Goal: Information Seeking & Learning: Learn about a topic

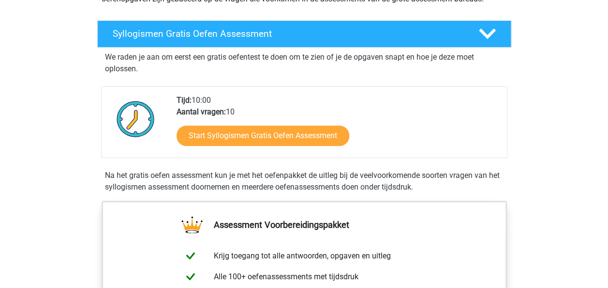
scroll to position [145, 0]
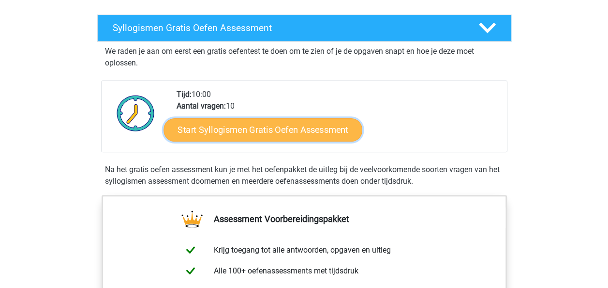
click at [260, 128] on link "Start Syllogismen Gratis Oefen Assessment" at bounding box center [263, 129] width 199 height 23
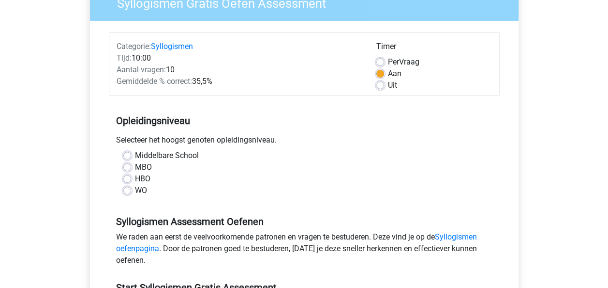
scroll to position [97, 0]
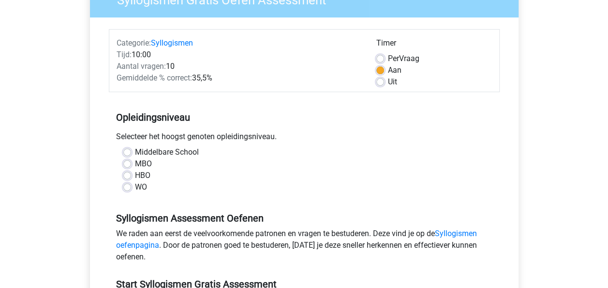
click at [158, 152] on label "Middelbare School" at bounding box center [167, 152] width 64 height 12
click at [131, 152] on input "Middelbare School" at bounding box center [127, 151] width 8 height 10
radio input "true"
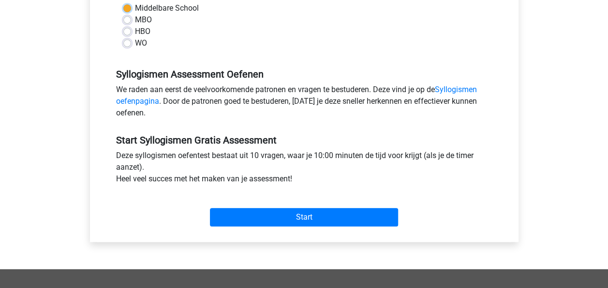
scroll to position [242, 0]
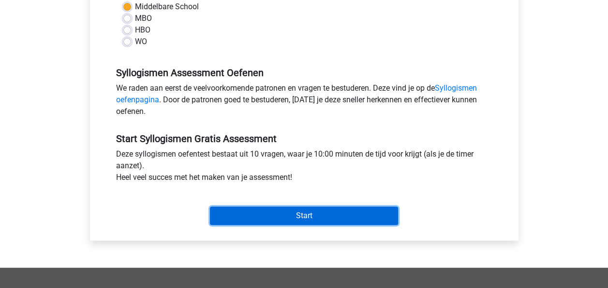
click at [307, 215] on input "Start" at bounding box center [304, 215] width 188 height 18
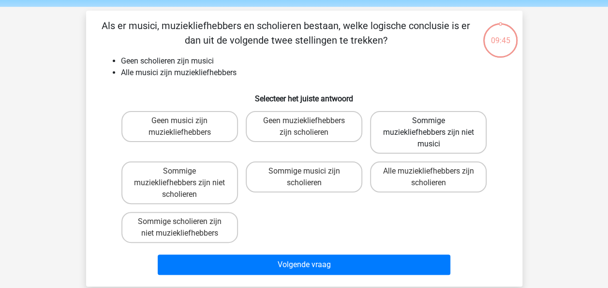
scroll to position [48, 0]
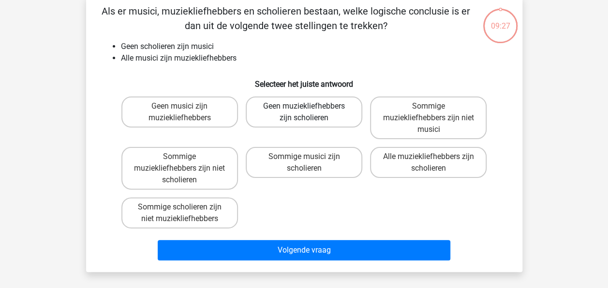
click at [303, 110] on label "Geen muziekliefhebbers zijn scholieren" at bounding box center [304, 111] width 117 height 31
click at [304, 110] on input "Geen muziekliefhebbers zijn scholieren" at bounding box center [307, 109] width 6 height 6
radio input "true"
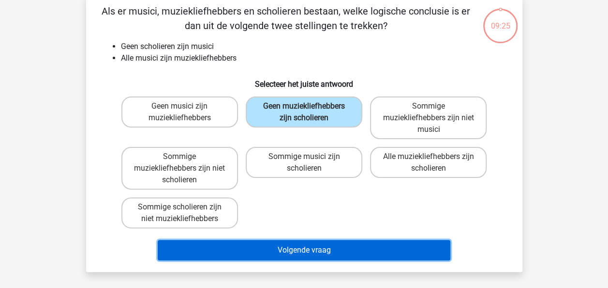
drag, startPoint x: 326, startPoint y: 251, endPoint x: 334, endPoint y: 249, distance: 8.0
click at [326, 251] on button "Volgende vraag" at bounding box center [304, 250] width 293 height 20
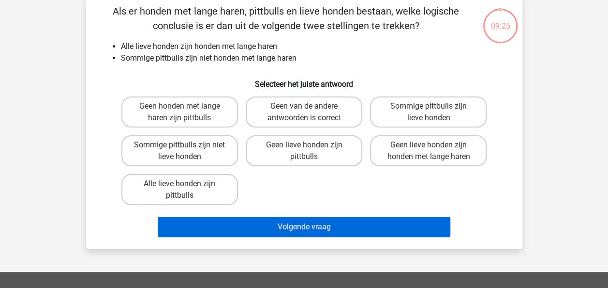
scroll to position [45, 0]
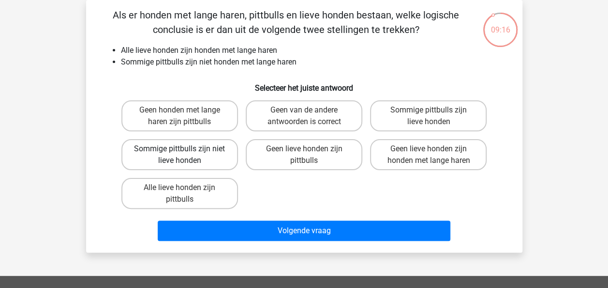
click at [199, 158] on label "Sommige pittbulls zijn niet lieve honden" at bounding box center [179, 154] width 117 height 31
click at [186, 155] on input "Sommige pittbulls zijn niet lieve honden" at bounding box center [183, 152] width 6 height 6
radio input "true"
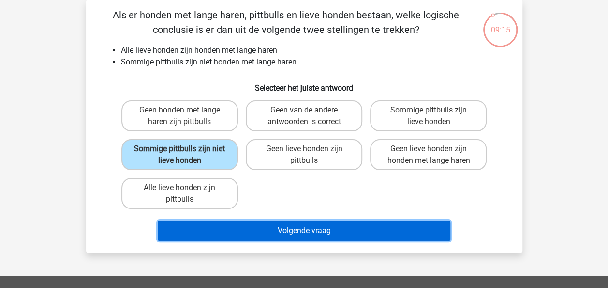
click at [377, 239] on button "Volgende vraag" at bounding box center [304, 230] width 293 height 20
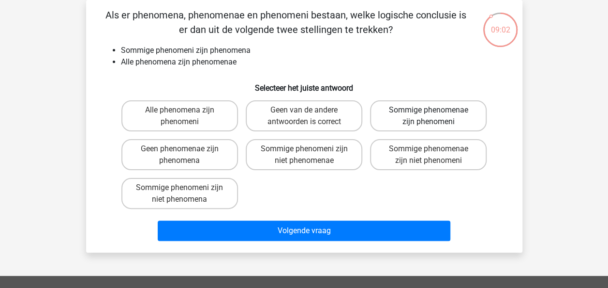
click at [421, 114] on label "Sommige phenomenae zijn phenomeni" at bounding box center [428, 115] width 117 height 31
click at [429, 114] on input "Sommige phenomenae zijn phenomeni" at bounding box center [432, 113] width 6 height 6
radio input "true"
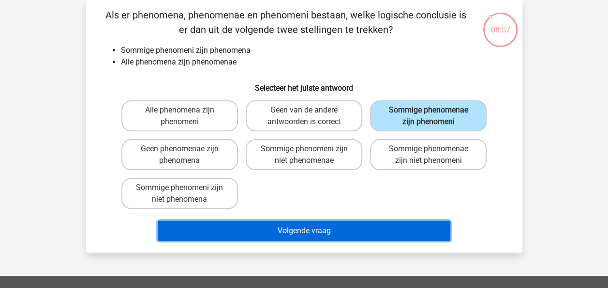
click at [325, 230] on button "Volgende vraag" at bounding box center [304, 230] width 293 height 20
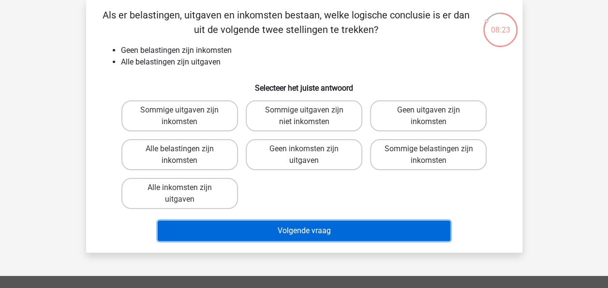
click at [306, 235] on button "Volgende vraag" at bounding box center [304, 230] width 293 height 20
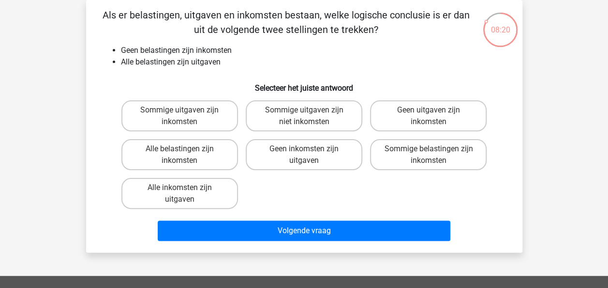
click at [422, 61] on li "Alle belastingen zijn uitgaven" at bounding box center [314, 62] width 386 height 12
click at [303, 111] on label "Sommige uitgaven zijn niet inkomsten" at bounding box center [304, 115] width 117 height 31
click at [304, 111] on input "Sommige uitgaven zijn niet inkomsten" at bounding box center [307, 113] width 6 height 6
radio input "true"
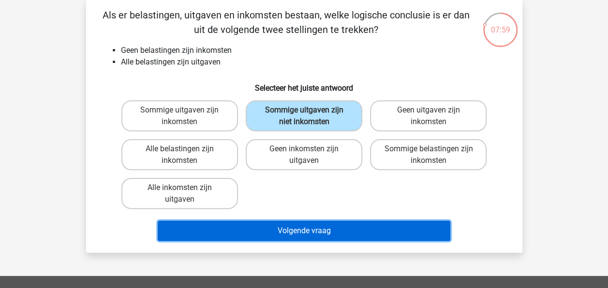
click at [346, 235] on button "Volgende vraag" at bounding box center [304, 230] width 293 height 20
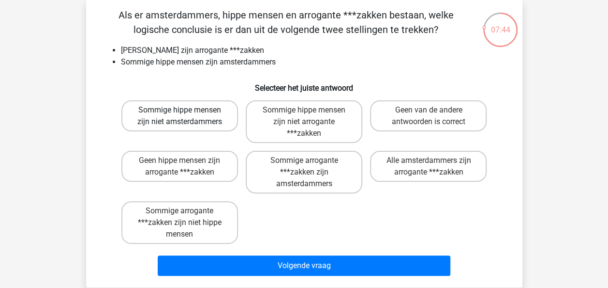
click at [154, 108] on label "Sommige hippe mensen zijn niet amsterdammers" at bounding box center [179, 115] width 117 height 31
click at [180, 110] on input "Sommige hippe mensen zijn niet amsterdammers" at bounding box center [183, 113] width 6 height 6
radio input "true"
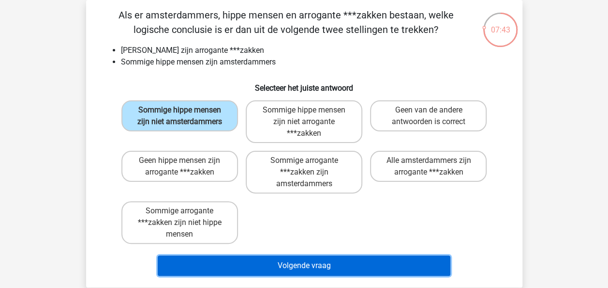
click at [383, 264] on button "Volgende vraag" at bounding box center [304, 265] width 293 height 20
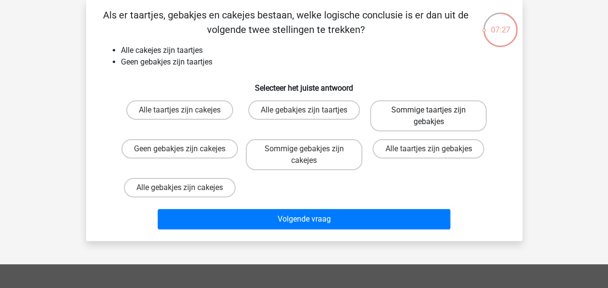
click at [439, 105] on label "Sommige taartjes zijn gebakjes" at bounding box center [428, 115] width 117 height 31
click at [435, 110] on input "Sommige taartjes zijn gebakjes" at bounding box center [432, 113] width 6 height 6
radio input "true"
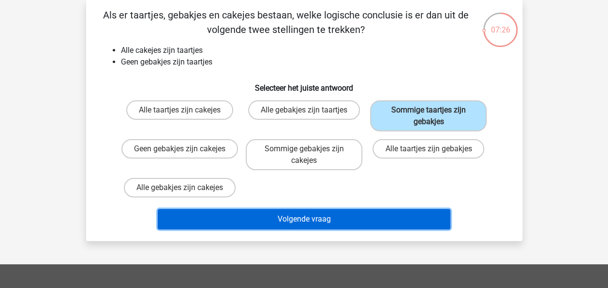
click at [348, 218] on button "Volgende vraag" at bounding box center [304, 219] width 293 height 20
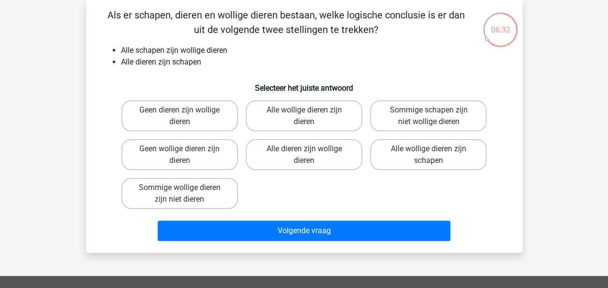
click at [429, 111] on input "Sommige schapen zijn niet wollige dieren" at bounding box center [432, 113] width 6 height 6
radio input "true"
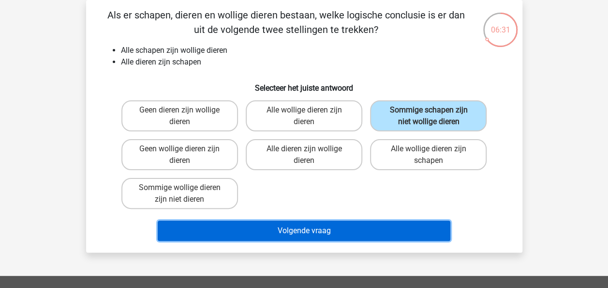
click at [331, 224] on button "Volgende vraag" at bounding box center [304, 230] width 293 height 20
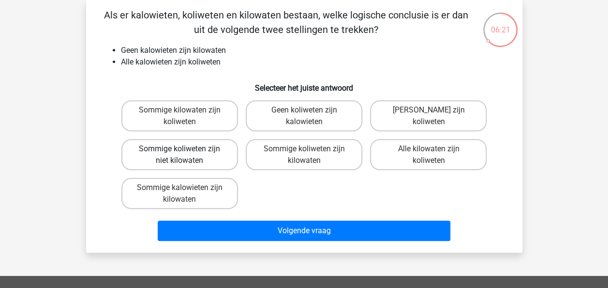
click at [197, 152] on label "Sommige koliweten zijn niet kilowaten" at bounding box center [179, 154] width 117 height 31
click at [186, 152] on input "Sommige koliweten zijn niet kilowaten" at bounding box center [183, 152] width 6 height 6
radio input "true"
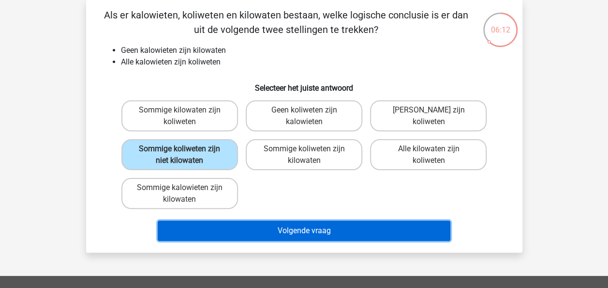
click at [347, 234] on button "Volgende vraag" at bounding box center [304, 230] width 293 height 20
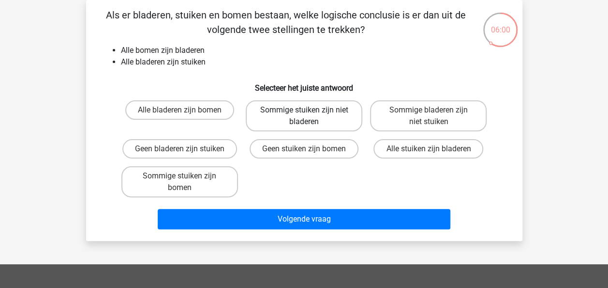
click at [320, 115] on label "Sommige stuiken zijn niet bladeren" at bounding box center [304, 115] width 117 height 31
click at [310, 115] on input "Sommige stuiken zijn niet bladeren" at bounding box center [307, 113] width 6 height 6
radio input "true"
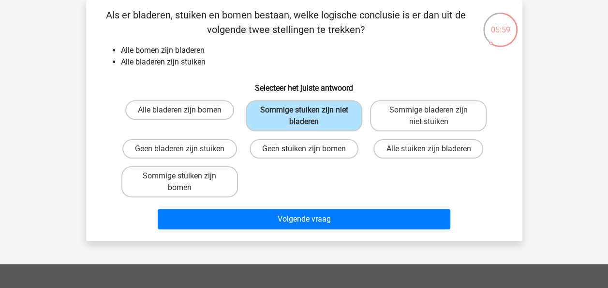
click at [268, 230] on div "Volgende vraag" at bounding box center [305, 221] width 374 height 24
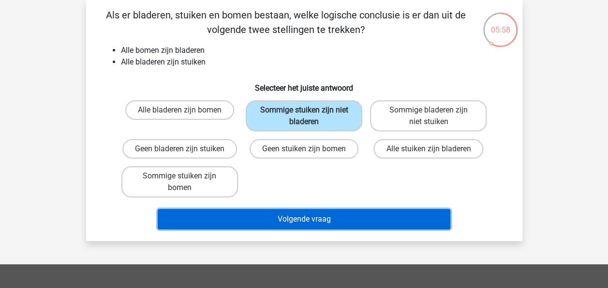
click at [299, 219] on button "Volgende vraag" at bounding box center [304, 219] width 293 height 20
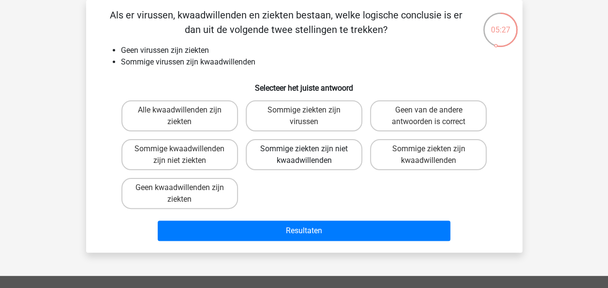
click at [333, 152] on label "Sommige ziekten zijn niet kwaadwillenden" at bounding box center [304, 154] width 117 height 31
click at [310, 152] on input "Sommige ziekten zijn niet kwaadwillenden" at bounding box center [307, 152] width 6 height 6
radio input "true"
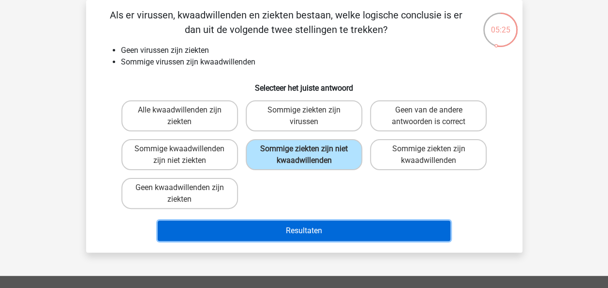
click at [326, 230] on button "Resultaten" at bounding box center [304, 230] width 293 height 20
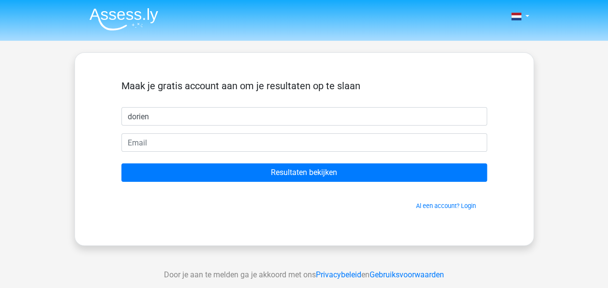
type input "dorien"
click at [332, 129] on form "Maak je gratis account aan om je resultaten op te slaan dorien Resultaten bekij…" at bounding box center [304, 145] width 366 height 130
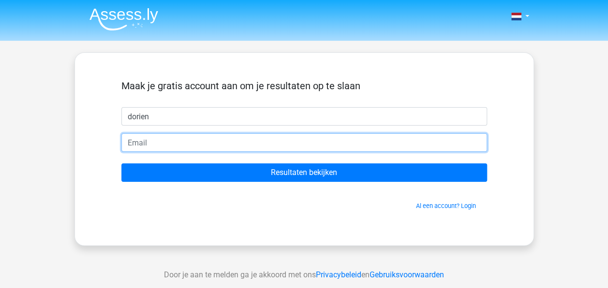
click at [332, 149] on input "email" at bounding box center [304, 142] width 366 height 18
type input "doriendino@hotmail.com"
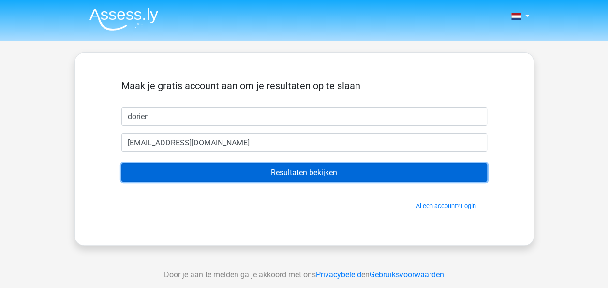
click at [236, 175] on input "Resultaten bekijken" at bounding box center [304, 172] width 366 height 18
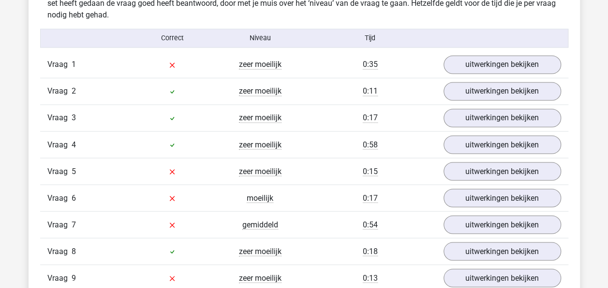
scroll to position [774, 0]
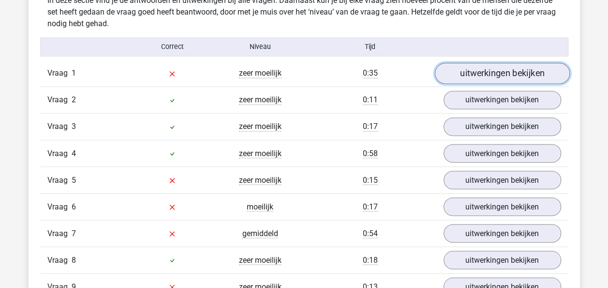
click at [532, 69] on link "uitwerkingen bekijken" at bounding box center [502, 73] width 135 height 21
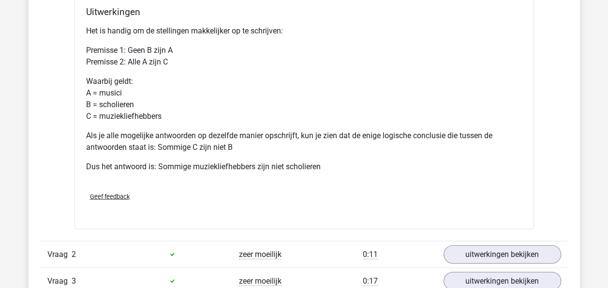
scroll to position [1162, 0]
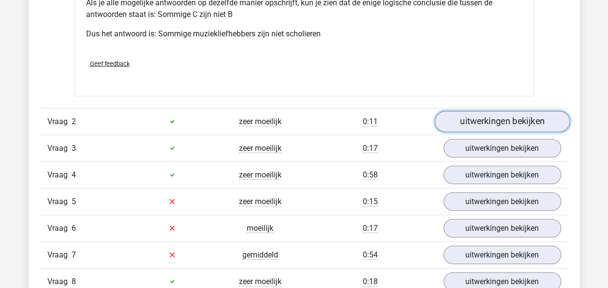
click at [520, 120] on link "uitwerkingen bekijken" at bounding box center [502, 121] width 135 height 21
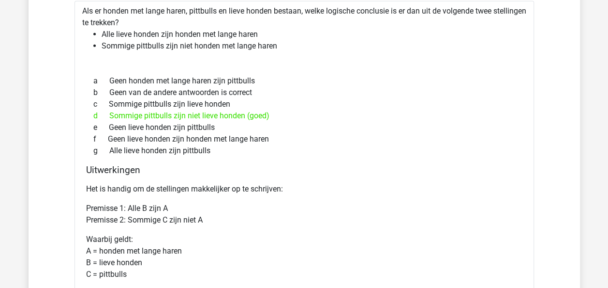
scroll to position [1549, 0]
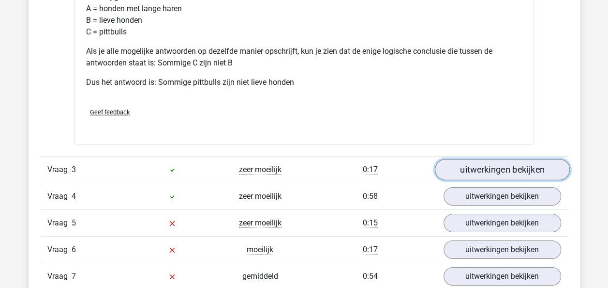
click at [473, 165] on link "uitwerkingen bekijken" at bounding box center [502, 169] width 135 height 21
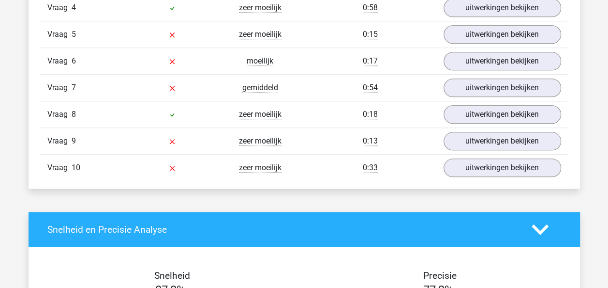
scroll to position [2227, 0]
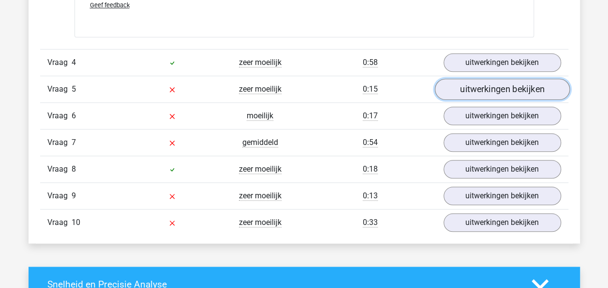
click at [493, 83] on link "uitwerkingen bekijken" at bounding box center [502, 88] width 135 height 21
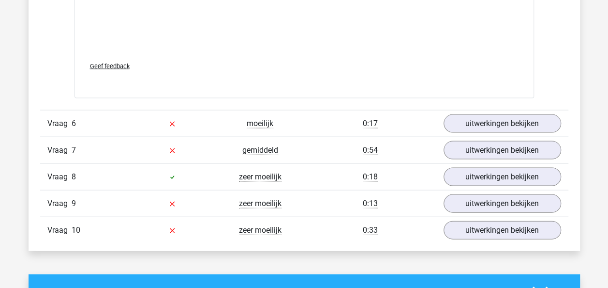
scroll to position [2807, 0]
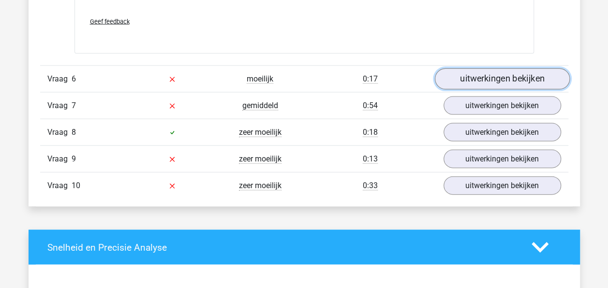
click at [541, 68] on link "uitwerkingen bekijken" at bounding box center [502, 78] width 135 height 21
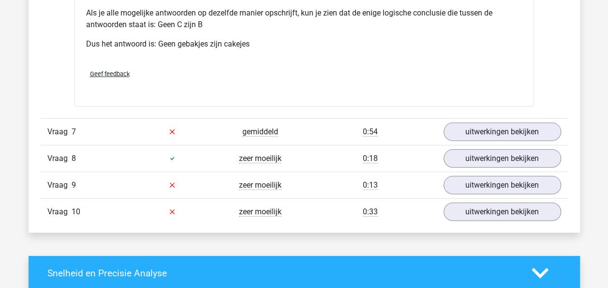
scroll to position [3195, 0]
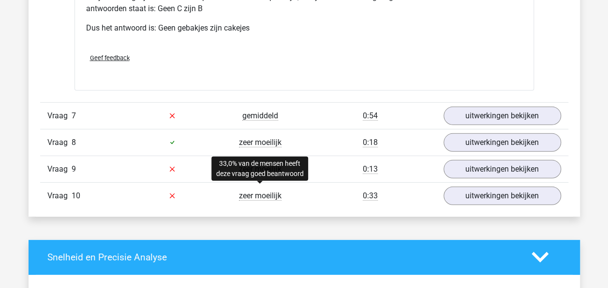
click at [262, 192] on span "zeer moeilijk" at bounding box center [260, 196] width 43 height 10
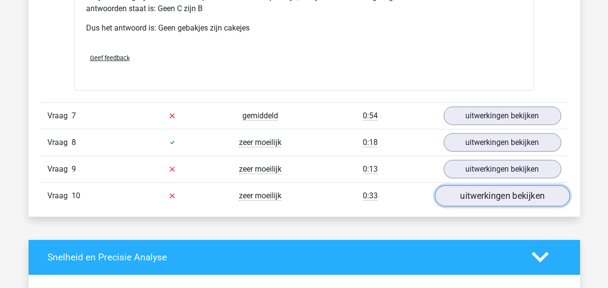
click at [475, 190] on link "uitwerkingen bekijken" at bounding box center [502, 195] width 135 height 21
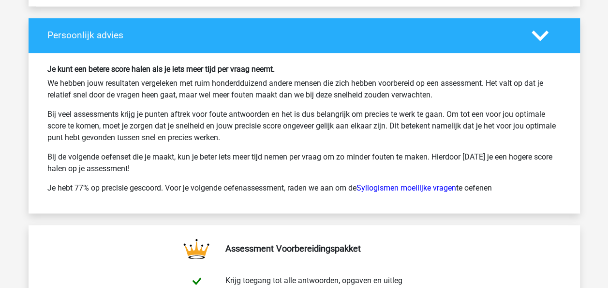
scroll to position [4308, 0]
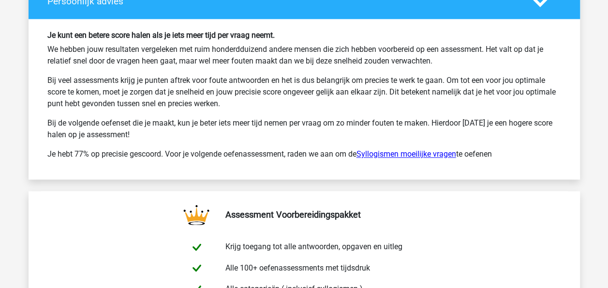
click at [424, 149] on link "Syllogismen moeilijke vragen" at bounding box center [407, 153] width 100 height 9
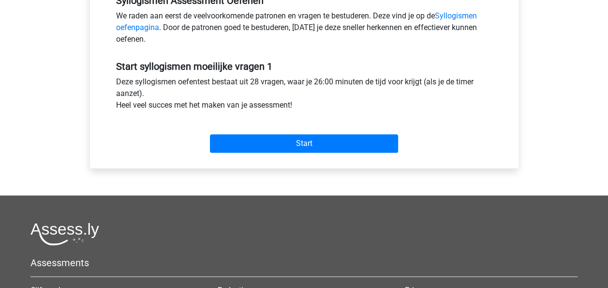
scroll to position [339, 0]
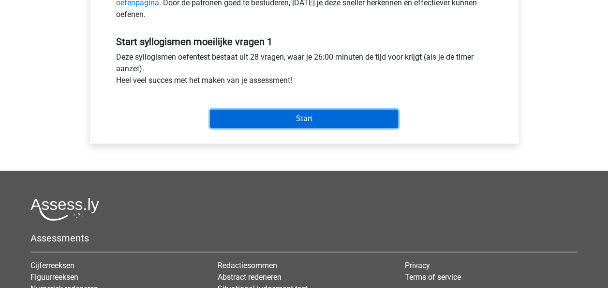
click at [288, 116] on input "Start" at bounding box center [304, 118] width 188 height 18
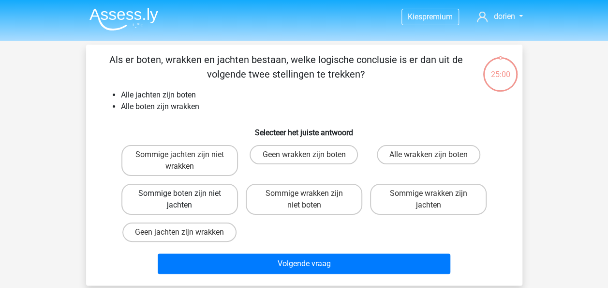
click at [172, 196] on label "Sommige boten zijn niet jachten" at bounding box center [179, 198] width 117 height 31
click at [180, 196] on input "Sommige boten zijn niet jachten" at bounding box center [183, 196] width 6 height 6
radio input "true"
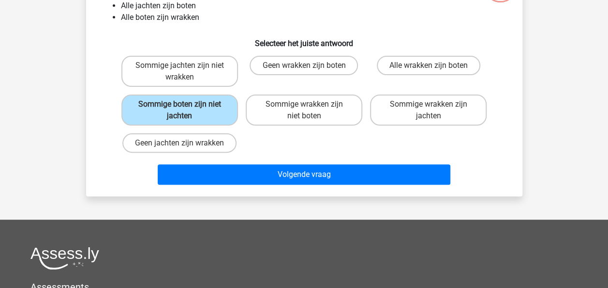
scroll to position [97, 0]
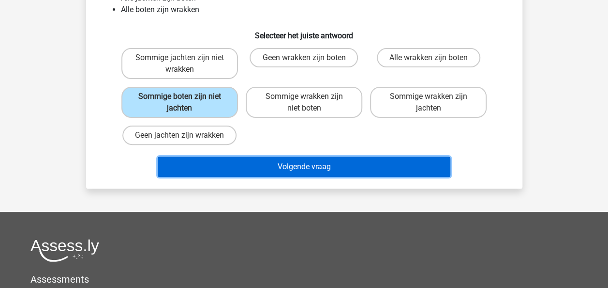
click at [314, 169] on button "Volgende vraag" at bounding box center [304, 166] width 293 height 20
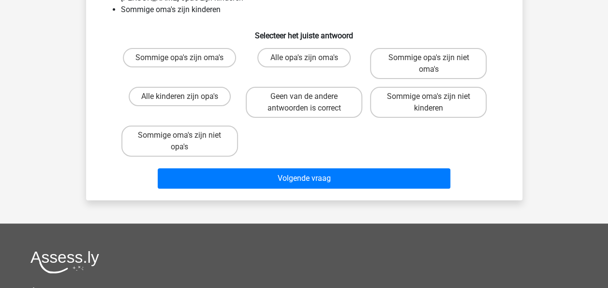
scroll to position [45, 0]
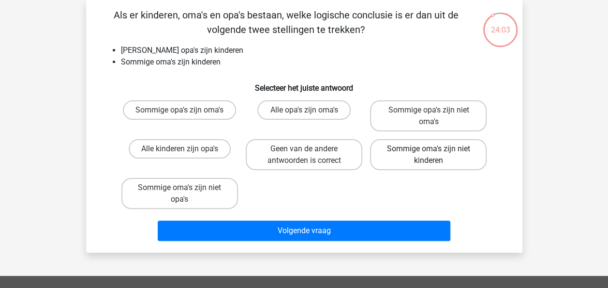
click at [452, 152] on label "Sommige oma's zijn niet kinderen" at bounding box center [428, 154] width 117 height 31
click at [435, 152] on input "Sommige oma's zijn niet kinderen" at bounding box center [432, 152] width 6 height 6
radio input "true"
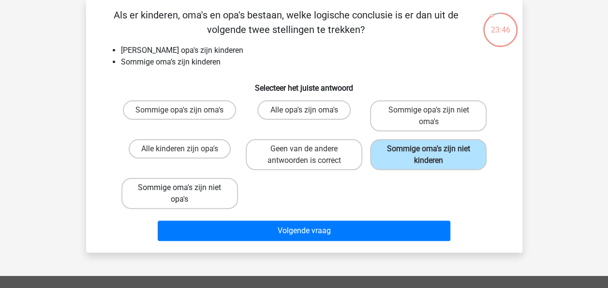
click at [195, 189] on label "Sommige oma's zijn niet opa's" at bounding box center [179, 193] width 117 height 31
click at [186, 189] on input "Sommige oma's zijn niet opa's" at bounding box center [183, 190] width 6 height 6
radio input "true"
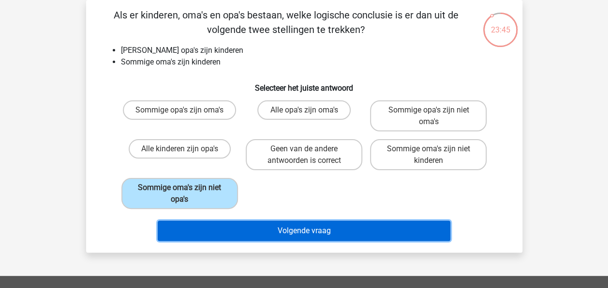
click at [317, 228] on button "Volgende vraag" at bounding box center [304, 230] width 293 height 20
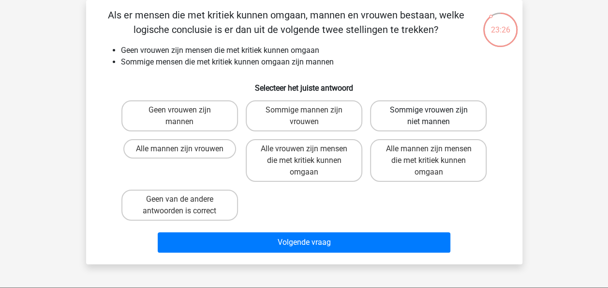
click at [455, 115] on label "Sommige vrouwen zijn niet mannen" at bounding box center [428, 115] width 117 height 31
click at [435, 115] on input "Sommige vrouwen zijn niet mannen" at bounding box center [432, 113] width 6 height 6
radio input "true"
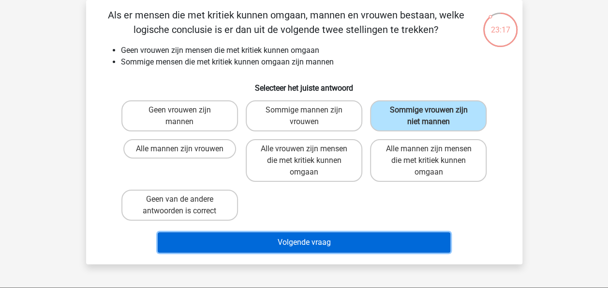
click at [253, 245] on button "Volgende vraag" at bounding box center [304, 242] width 293 height 20
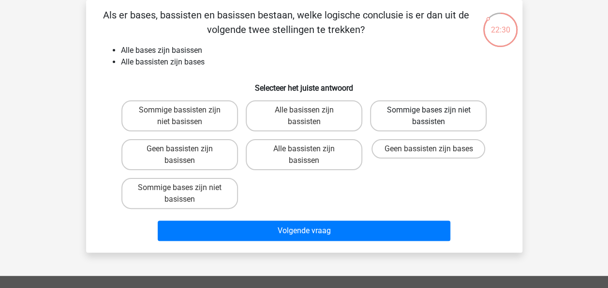
click at [439, 115] on label "Sommige bases zijn niet bassisten" at bounding box center [428, 115] width 117 height 31
click at [435, 115] on input "Sommige bases zijn niet bassisten" at bounding box center [432, 113] width 6 height 6
radio input "true"
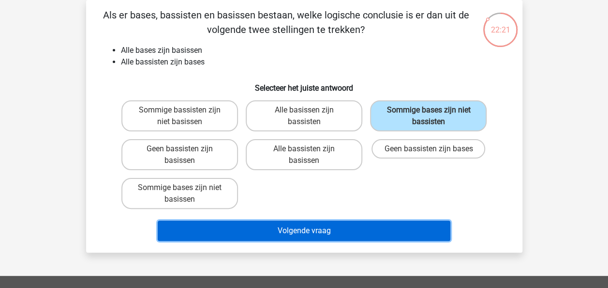
click at [313, 226] on button "Volgende vraag" at bounding box center [304, 230] width 293 height 20
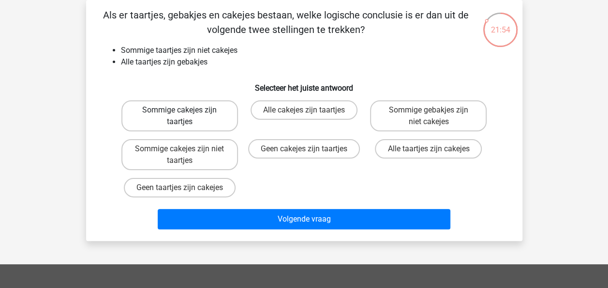
click at [193, 113] on label "Sommige cakejes zijn taartjes" at bounding box center [179, 115] width 117 height 31
click at [186, 113] on input "Sommige cakejes zijn taartjes" at bounding box center [183, 113] width 6 height 6
radio input "true"
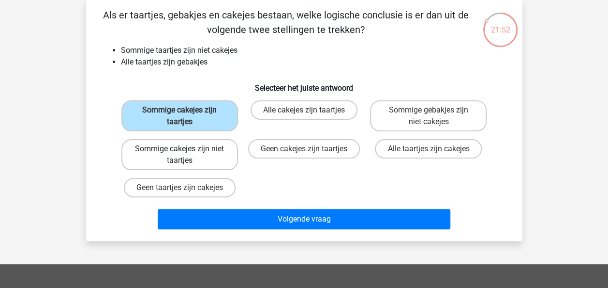
click at [169, 156] on label "Sommige cakejes zijn niet taartjes" at bounding box center [179, 154] width 117 height 31
click at [180, 155] on input "Sommige cakejes zijn niet taartjes" at bounding box center [183, 152] width 6 height 6
radio input "true"
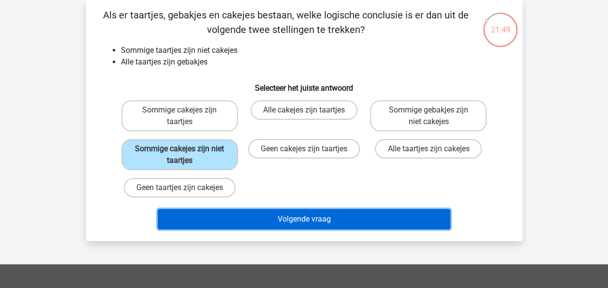
click at [271, 213] on button "Volgende vraag" at bounding box center [304, 219] width 293 height 20
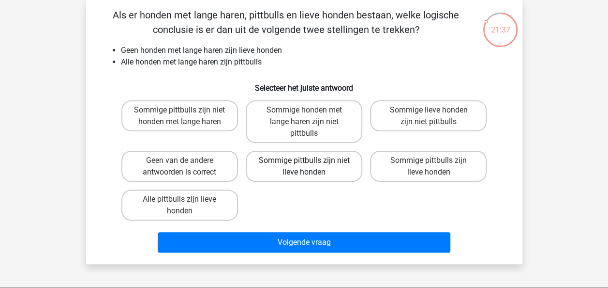
click at [328, 163] on label "Sommige pittbulls zijn niet lieve honden" at bounding box center [304, 166] width 117 height 31
click at [310, 163] on input "Sommige pittbulls zijn niet lieve honden" at bounding box center [307, 163] width 6 height 6
radio input "true"
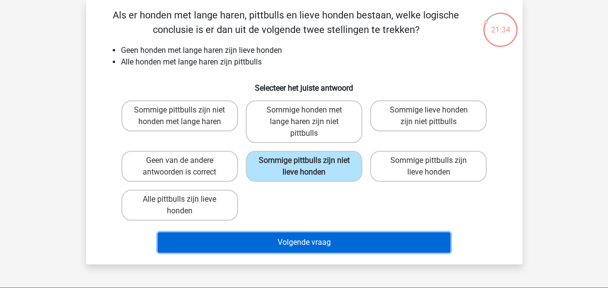
click at [335, 242] on button "Volgende vraag" at bounding box center [304, 242] width 293 height 20
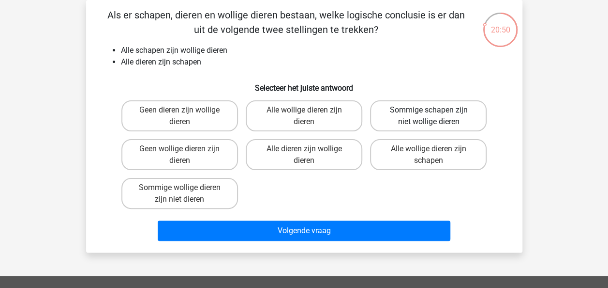
click at [454, 112] on label "Sommige schapen zijn niet wollige dieren" at bounding box center [428, 115] width 117 height 31
click at [435, 112] on input "Sommige schapen zijn niet wollige dieren" at bounding box center [432, 113] width 6 height 6
radio input "true"
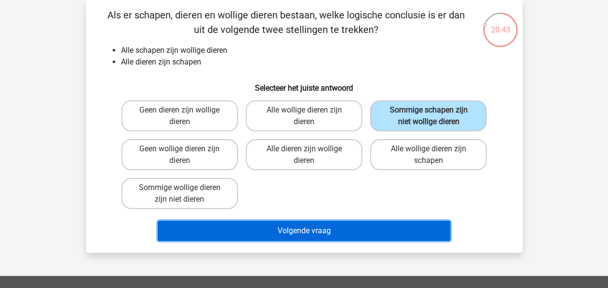
click at [270, 228] on button "Volgende vraag" at bounding box center [304, 230] width 293 height 20
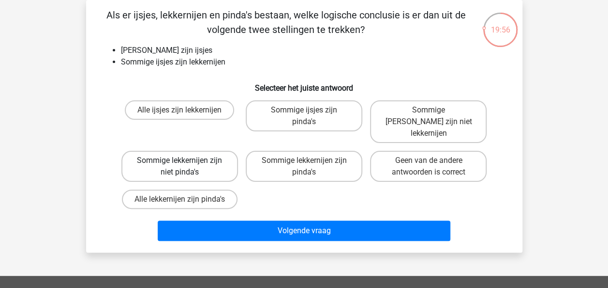
click at [196, 151] on label "Sommige lekkernijen zijn niet pinda's" at bounding box center [179, 166] width 117 height 31
click at [186, 160] on input "Sommige lekkernijen zijn niet pinda's" at bounding box center [183, 163] width 6 height 6
radio input "true"
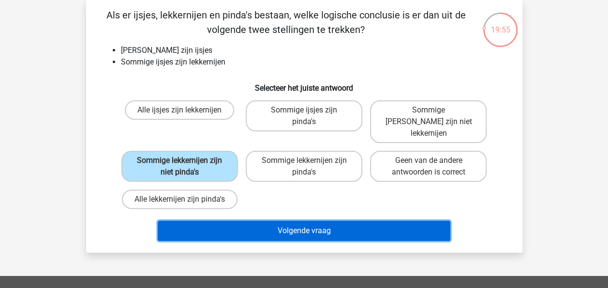
click at [230, 220] on button "Volgende vraag" at bounding box center [304, 230] width 293 height 20
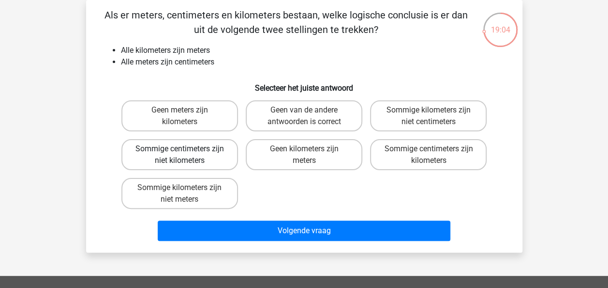
click at [190, 152] on label "Sommige centimeters zijn niet kilometers" at bounding box center [179, 154] width 117 height 31
click at [186, 152] on input "Sommige centimeters zijn niet kilometers" at bounding box center [183, 152] width 6 height 6
radio input "true"
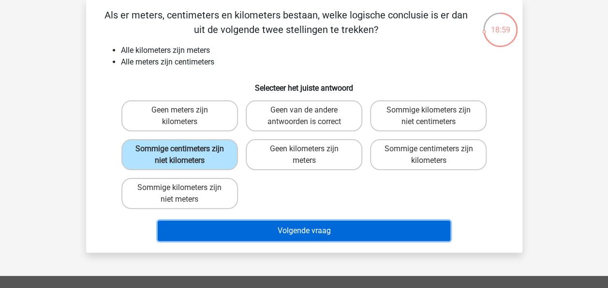
click at [318, 232] on button "Volgende vraag" at bounding box center [304, 230] width 293 height 20
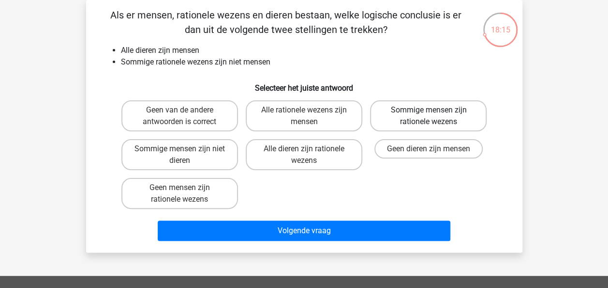
click at [453, 113] on label "Sommige mensen zijn rationele wezens" at bounding box center [428, 115] width 117 height 31
click at [435, 113] on input "Sommige mensen zijn rationele wezens" at bounding box center [432, 113] width 6 height 6
radio input "true"
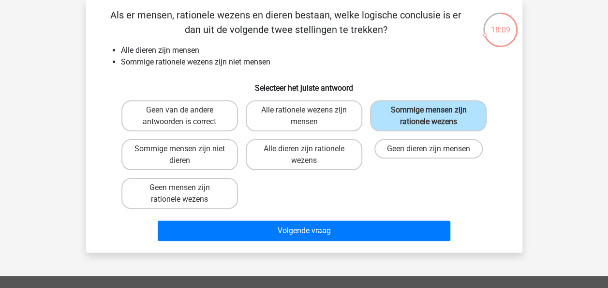
click at [430, 149] on input "Geen dieren zijn mensen" at bounding box center [432, 152] width 6 height 6
radio input "true"
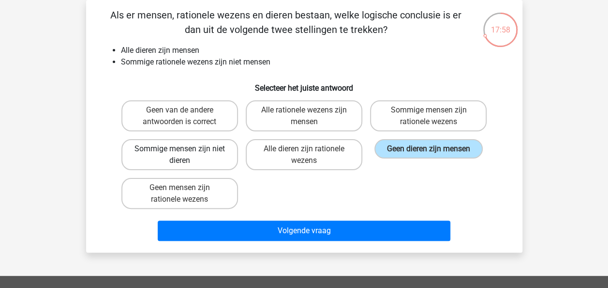
click at [168, 151] on label "Sommige mensen zijn niet dieren" at bounding box center [179, 154] width 117 height 31
click at [180, 151] on input "Sommige mensen zijn niet dieren" at bounding box center [183, 152] width 6 height 6
radio input "true"
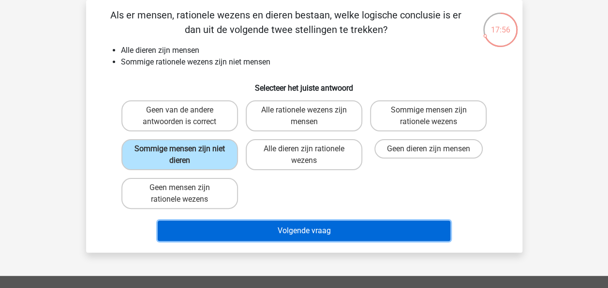
click at [295, 234] on button "Volgende vraag" at bounding box center [304, 230] width 293 height 20
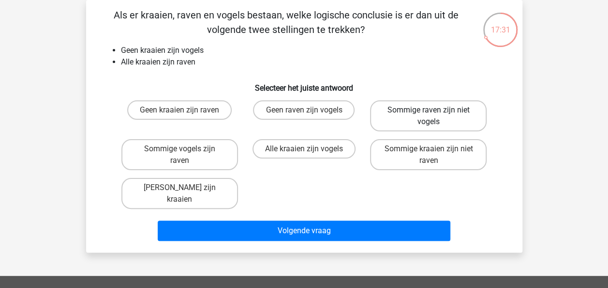
click at [434, 109] on label "Sommige raven zijn niet vogels" at bounding box center [428, 115] width 117 height 31
click at [434, 110] on input "Sommige raven zijn niet vogels" at bounding box center [432, 113] width 6 height 6
radio input "true"
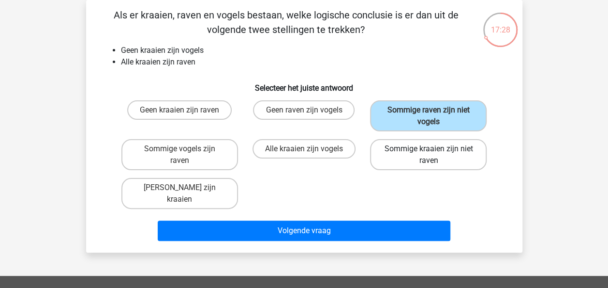
click at [443, 150] on label "Sommige kraaien zijn niet raven" at bounding box center [428, 154] width 117 height 31
click at [435, 150] on input "Sommige kraaien zijn niet raven" at bounding box center [432, 152] width 6 height 6
radio input "true"
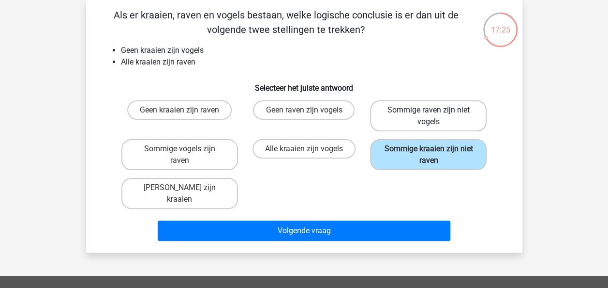
click at [425, 120] on label "Sommige raven zijn niet vogels" at bounding box center [428, 115] width 117 height 31
click at [429, 116] on input "Sommige raven zijn niet vogels" at bounding box center [432, 113] width 6 height 6
radio input "true"
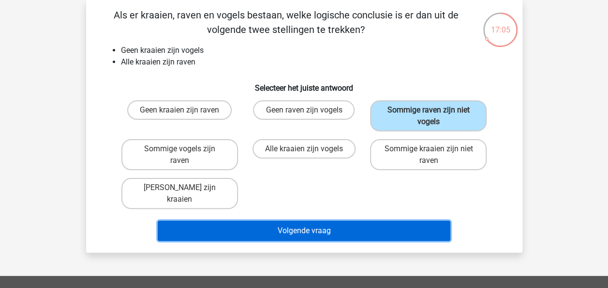
click at [329, 222] on button "Volgende vraag" at bounding box center [304, 230] width 293 height 20
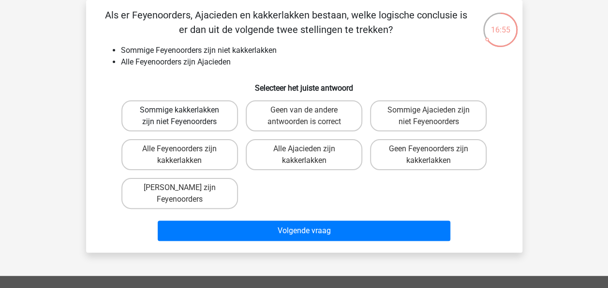
click at [194, 112] on label "Sommige kakkerlakken zijn niet Feyenoorders" at bounding box center [179, 115] width 117 height 31
click at [186, 112] on input "Sommige kakkerlakken zijn niet Feyenoorders" at bounding box center [183, 113] width 6 height 6
radio input "true"
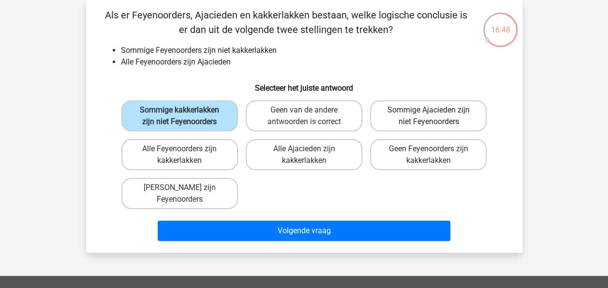
click at [418, 108] on label "Sommige Ajacieden zijn niet Feyenoorders" at bounding box center [428, 115] width 117 height 31
click at [429, 110] on input "Sommige Ajacieden zijn niet Feyenoorders" at bounding box center [432, 113] width 6 height 6
radio input "true"
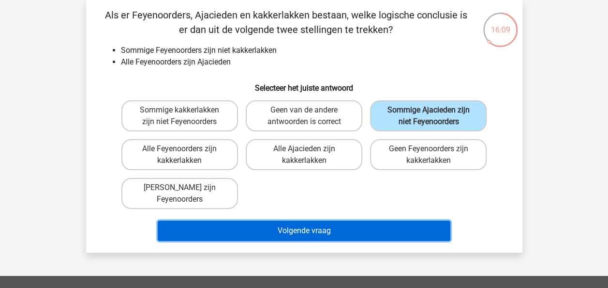
click at [376, 225] on button "Volgende vraag" at bounding box center [304, 230] width 293 height 20
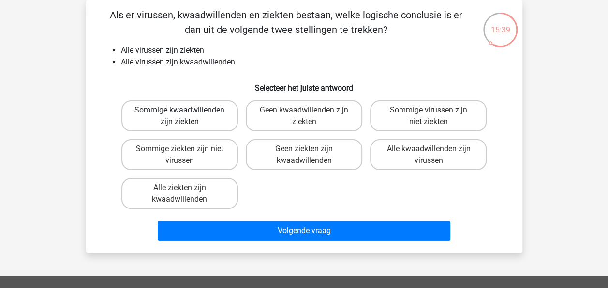
click at [207, 114] on label "Sommige kwaadwillenden zijn ziekten" at bounding box center [179, 115] width 117 height 31
click at [186, 114] on input "Sommige kwaadwillenden zijn ziekten" at bounding box center [183, 113] width 6 height 6
radio input "true"
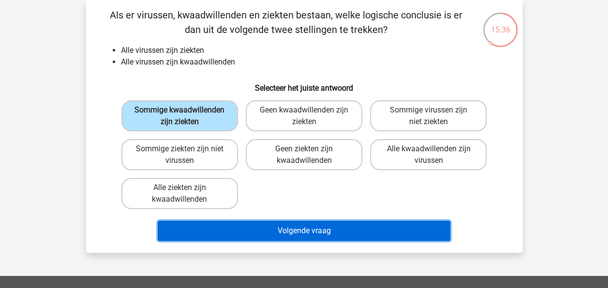
click at [340, 227] on button "Volgende vraag" at bounding box center [304, 230] width 293 height 20
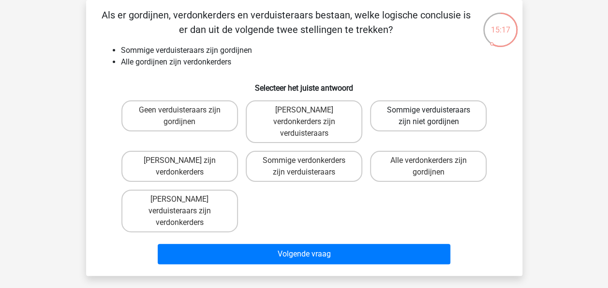
click at [450, 113] on label "Sommige verduisteraars zijn niet gordijnen" at bounding box center [428, 115] width 117 height 31
click at [435, 113] on input "Sommige verduisteraars zijn niet gordijnen" at bounding box center [432, 113] width 6 height 6
radio input "true"
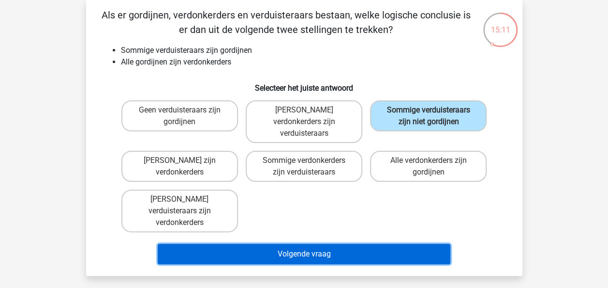
click at [313, 243] on button "Volgende vraag" at bounding box center [304, 253] width 293 height 20
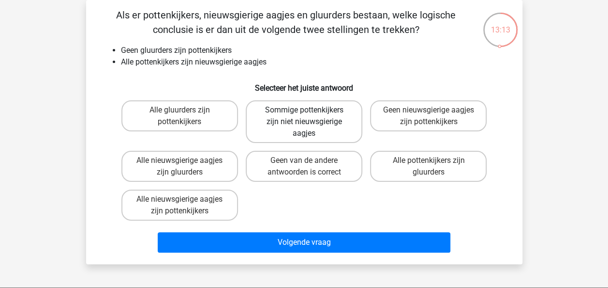
click at [320, 118] on label "Sommige pottenkijkers zijn niet nieuwsgierige aagjes" at bounding box center [304, 121] width 117 height 43
click at [310, 116] on input "Sommige pottenkijkers zijn niet nieuwsgierige aagjes" at bounding box center [307, 113] width 6 height 6
radio input "true"
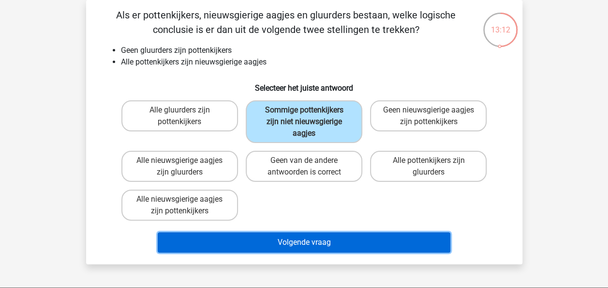
drag, startPoint x: 338, startPoint y: 246, endPoint x: 345, endPoint y: 237, distance: 11.4
click at [338, 247] on button "Volgende vraag" at bounding box center [304, 242] width 293 height 20
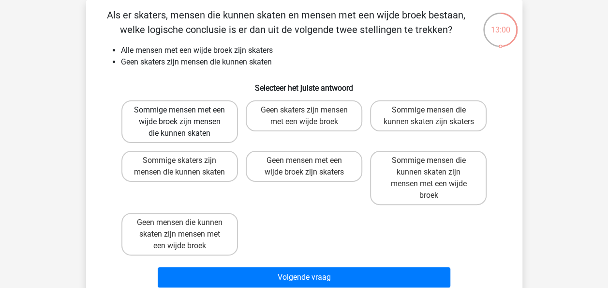
click at [203, 130] on label "Sommige mensen met een wijde broek zijn mensen die kunnen skaten" at bounding box center [179, 121] width 117 height 43
click at [186, 116] on input "Sommige mensen met een wijde broek zijn mensen die kunnen skaten" at bounding box center [183, 113] width 6 height 6
radio input "true"
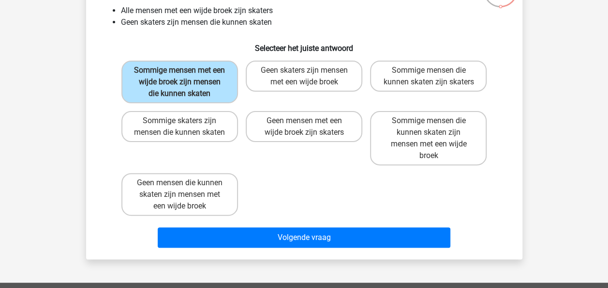
scroll to position [93, 0]
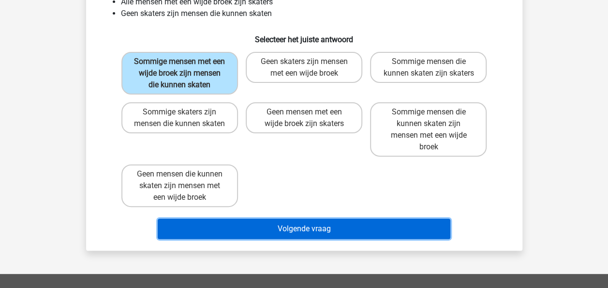
click at [262, 235] on button "Volgende vraag" at bounding box center [304, 228] width 293 height 20
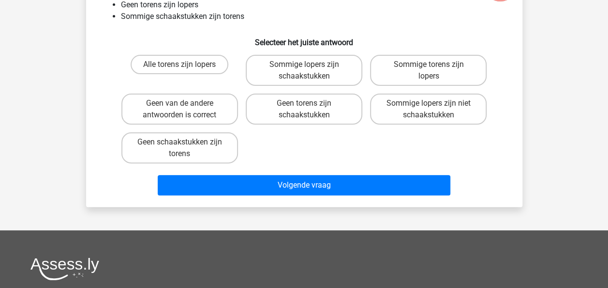
scroll to position [45, 0]
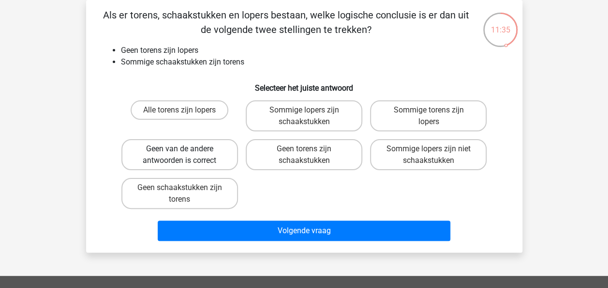
click at [172, 155] on label "Geen van de andere antwoorden is correct" at bounding box center [179, 154] width 117 height 31
click at [180, 155] on input "Geen van de andere antwoorden is correct" at bounding box center [183, 152] width 6 height 6
radio input "true"
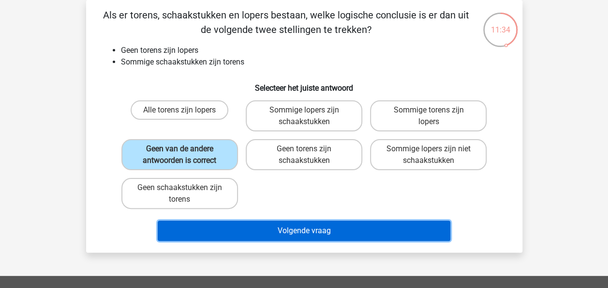
drag, startPoint x: 317, startPoint y: 234, endPoint x: 325, endPoint y: 232, distance: 8.5
click at [318, 234] on button "Volgende vraag" at bounding box center [304, 230] width 293 height 20
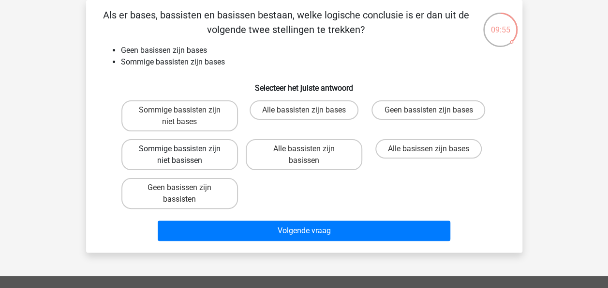
click at [192, 151] on label "Sommige bassisten zijn niet basissen" at bounding box center [179, 154] width 117 height 31
click at [186, 151] on input "Sommige bassisten zijn niet basissen" at bounding box center [183, 152] width 6 height 6
radio input "true"
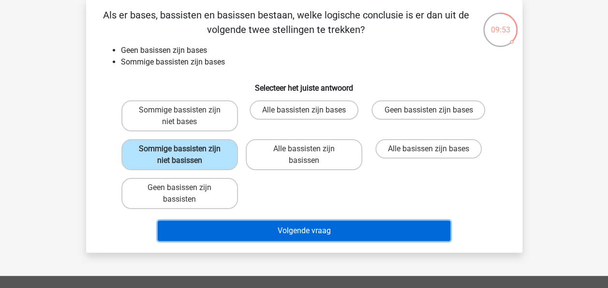
click at [271, 229] on button "Volgende vraag" at bounding box center [304, 230] width 293 height 20
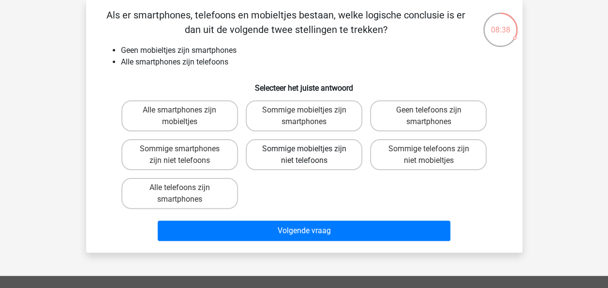
click at [317, 152] on label "Sommige mobieltjes zijn niet telefoons" at bounding box center [304, 154] width 117 height 31
click at [310, 152] on input "Sommige mobieltjes zijn niet telefoons" at bounding box center [307, 152] width 6 height 6
radio input "true"
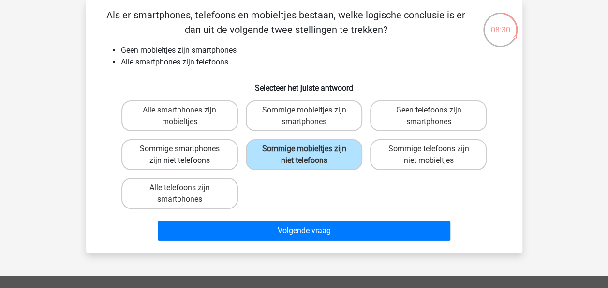
click at [192, 156] on label "Sommige smartphones zijn niet telefoons" at bounding box center [179, 154] width 117 height 31
click at [186, 155] on input "Sommige smartphones zijn niet telefoons" at bounding box center [183, 152] width 6 height 6
radio input "true"
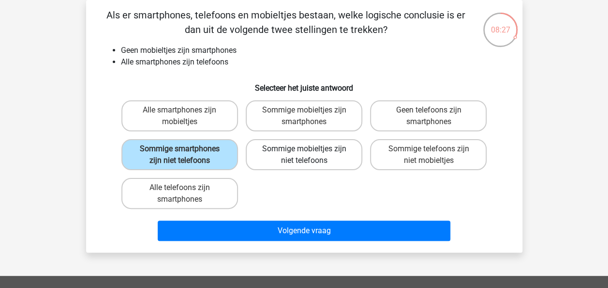
click at [322, 157] on label "Sommige mobieltjes zijn niet telefoons" at bounding box center [304, 154] width 117 height 31
click at [310, 155] on input "Sommige mobieltjes zijn niet telefoons" at bounding box center [307, 152] width 6 height 6
radio input "true"
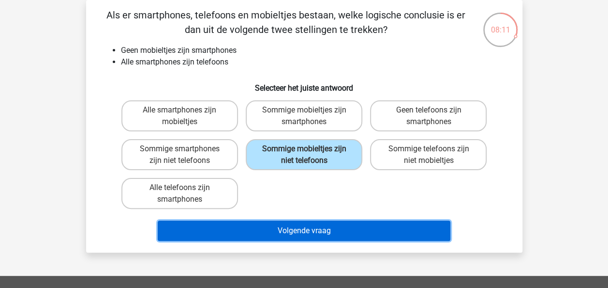
click at [385, 233] on button "Volgende vraag" at bounding box center [304, 230] width 293 height 20
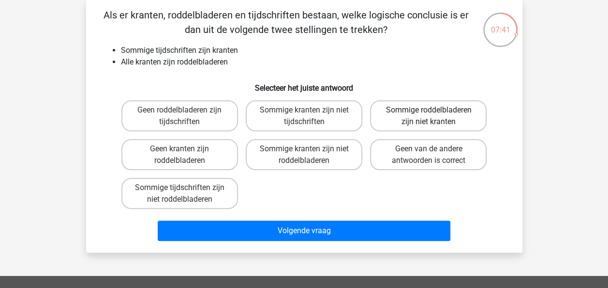
click at [444, 116] on label "Sommige roddelbladeren zijn niet kranten" at bounding box center [428, 115] width 117 height 31
click at [435, 116] on input "Sommige roddelbladeren zijn niet kranten" at bounding box center [432, 113] width 6 height 6
radio input "true"
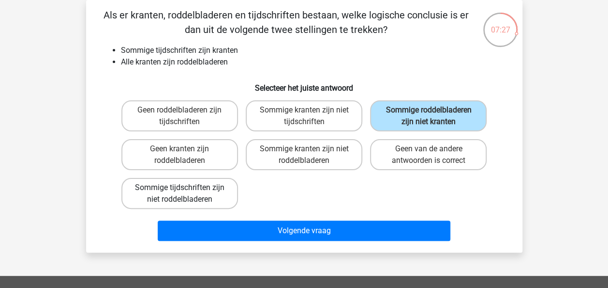
click at [195, 190] on label "Sommige tijdschriften zijn niet roddelbladeren" at bounding box center [179, 193] width 117 height 31
click at [186, 190] on input "Sommige tijdschriften zijn niet roddelbladeren" at bounding box center [183, 190] width 6 height 6
radio input "true"
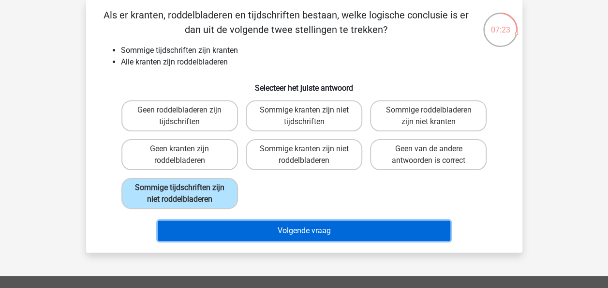
click at [295, 237] on button "Volgende vraag" at bounding box center [304, 230] width 293 height 20
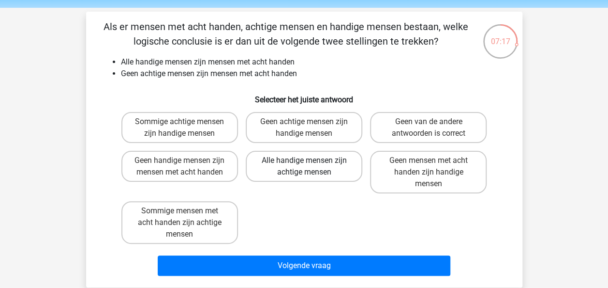
scroll to position [48, 0]
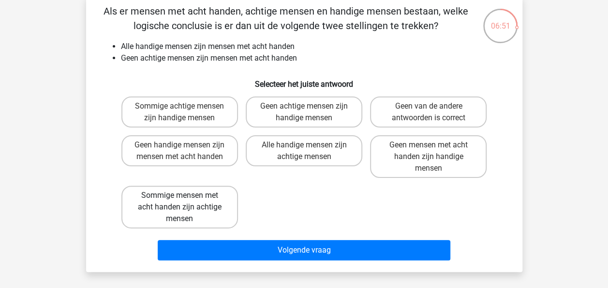
click at [206, 204] on label "Sommige mensen met acht handen zijn achtige mensen" at bounding box center [179, 206] width 117 height 43
click at [186, 201] on input "Sommige mensen met acht handen zijn achtige mensen" at bounding box center [183, 198] width 6 height 6
radio input "true"
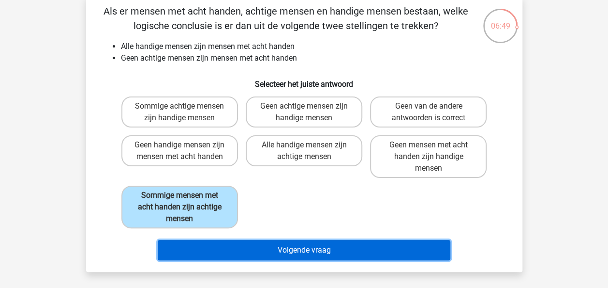
click at [341, 248] on button "Volgende vraag" at bounding box center [304, 250] width 293 height 20
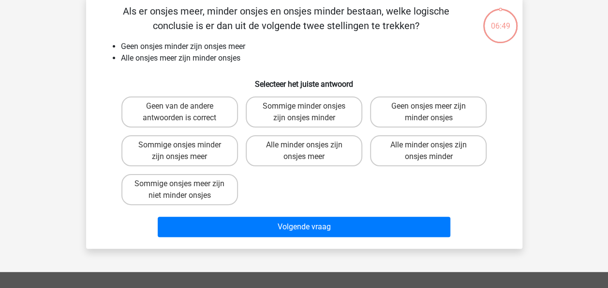
scroll to position [45, 0]
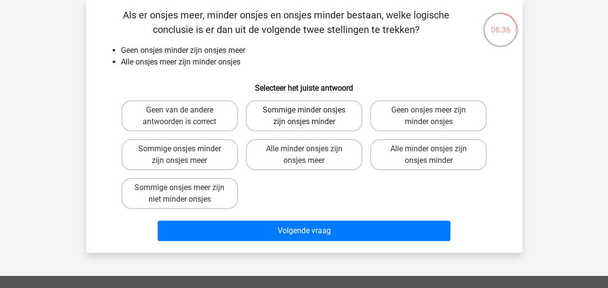
click at [316, 110] on label "Sommige minder onsjes zijn onsjes minder" at bounding box center [304, 115] width 117 height 31
click at [310, 110] on input "Sommige minder onsjes zijn onsjes minder" at bounding box center [307, 113] width 6 height 6
radio input "true"
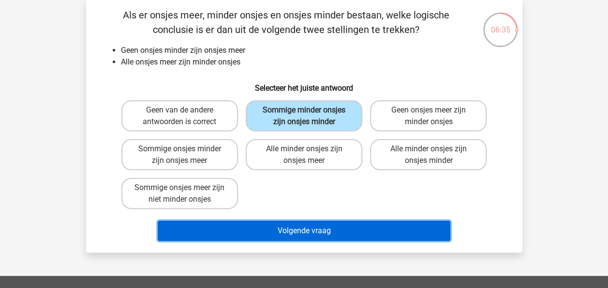
click at [308, 227] on button "Volgende vraag" at bounding box center [304, 230] width 293 height 20
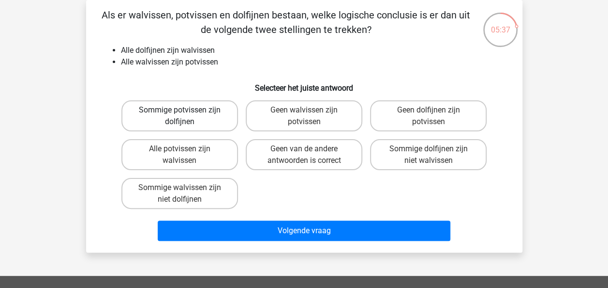
click at [200, 110] on label "Sommige potvissen zijn dolfijnen" at bounding box center [179, 115] width 117 height 31
click at [186, 110] on input "Sommige potvissen zijn dolfijnen" at bounding box center [183, 113] width 6 height 6
radio input "true"
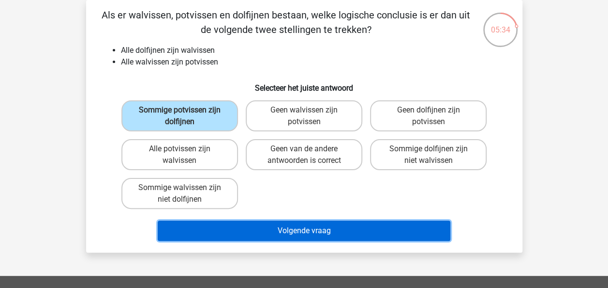
click at [264, 227] on button "Volgende vraag" at bounding box center [304, 230] width 293 height 20
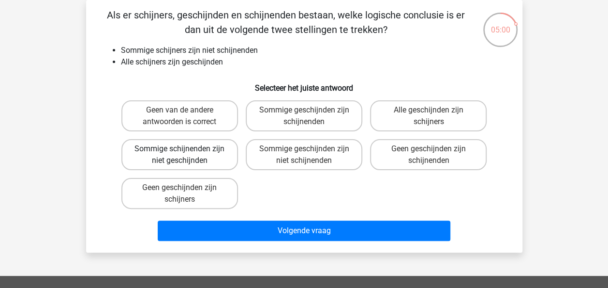
click at [207, 152] on label "Sommige schijnenden zijn niet geschijnden" at bounding box center [179, 154] width 117 height 31
click at [186, 152] on input "Sommige schijnenden zijn niet geschijnden" at bounding box center [183, 152] width 6 height 6
radio input "true"
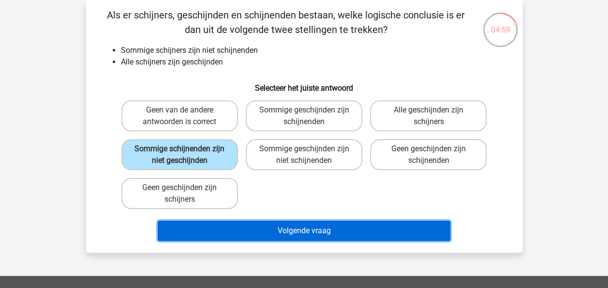
click at [290, 222] on button "Volgende vraag" at bounding box center [304, 230] width 293 height 20
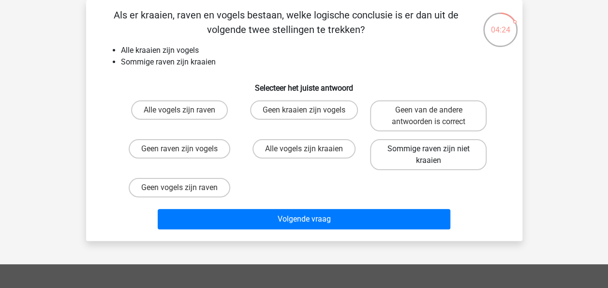
click at [407, 149] on label "Sommige raven zijn niet kraaien" at bounding box center [428, 154] width 117 height 31
click at [429, 149] on input "Sommige raven zijn niet kraaien" at bounding box center [432, 152] width 6 height 6
radio input "true"
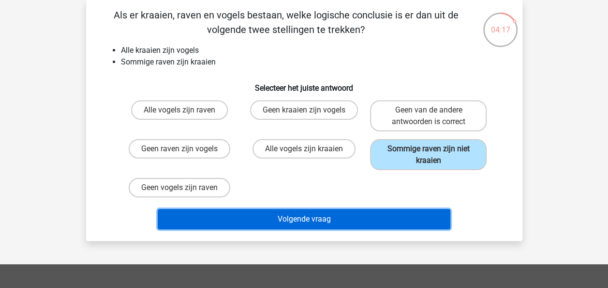
click at [317, 215] on button "Volgende vraag" at bounding box center [304, 219] width 293 height 20
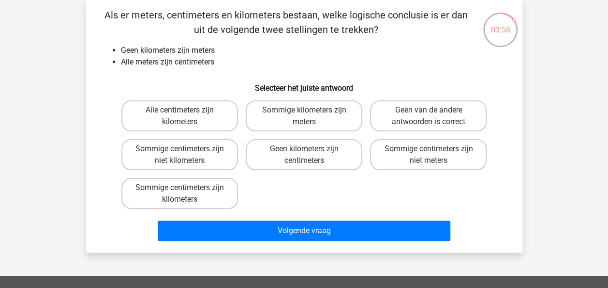
click at [434, 151] on input "Sommige centimeters zijn niet meters" at bounding box center [432, 152] width 6 height 6
radio input "true"
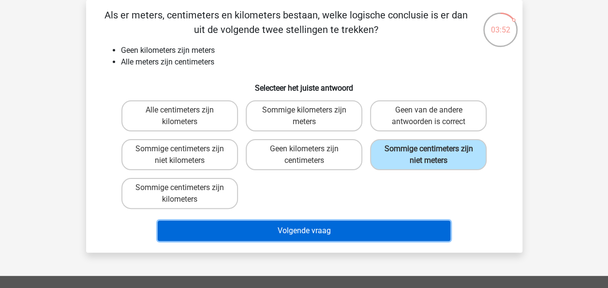
click at [308, 228] on button "Volgende vraag" at bounding box center [304, 230] width 293 height 20
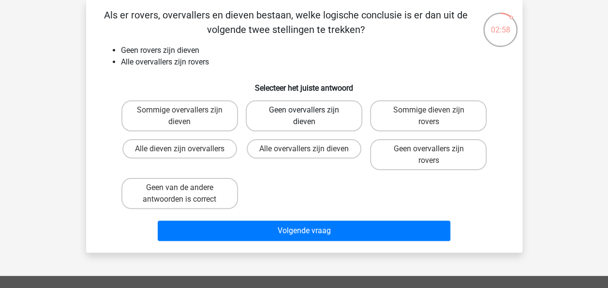
click at [311, 114] on label "Geen overvallers zijn dieven" at bounding box center [304, 115] width 117 height 31
click at [310, 114] on input "Geen overvallers zijn dieven" at bounding box center [307, 113] width 6 height 6
radio input "true"
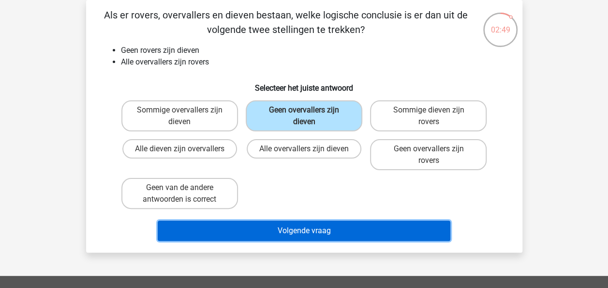
click at [274, 228] on button "Volgende vraag" at bounding box center [304, 230] width 293 height 20
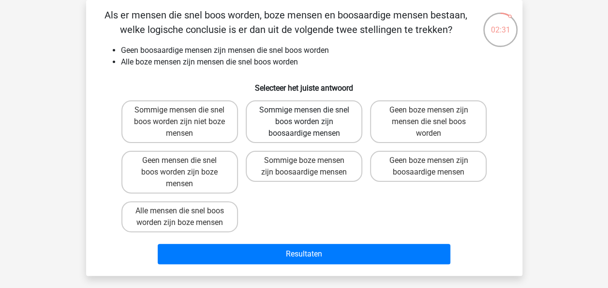
click at [332, 121] on label "Sommige mensen die snel boos worden zijn boosaardige mensen" at bounding box center [304, 121] width 117 height 43
click at [310, 116] on input "Sommige mensen die snel boos worden zijn boosaardige mensen" at bounding box center [307, 113] width 6 height 6
radio input "true"
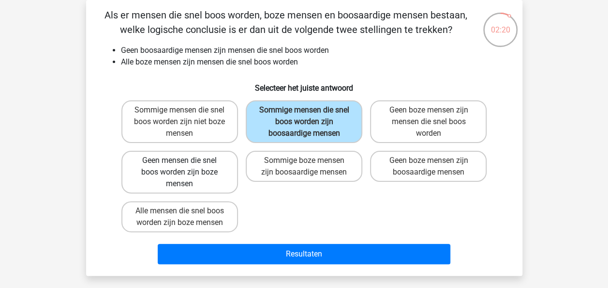
click at [192, 171] on label "Geen mensen die snel boos worden zijn boze mensen" at bounding box center [179, 172] width 117 height 43
click at [186, 167] on input "Geen mensen die snel boos worden zijn boze mensen" at bounding box center [183, 163] width 6 height 6
radio input "true"
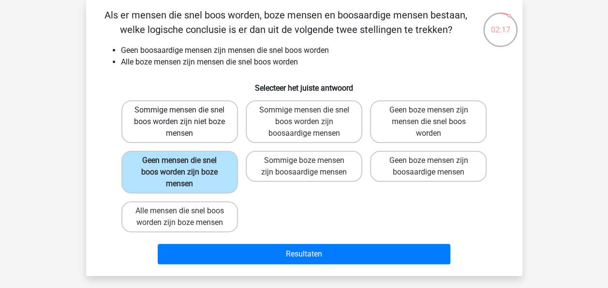
click at [192, 120] on label "Sommige mensen die snel boos worden zijn niet boze mensen" at bounding box center [179, 121] width 117 height 43
click at [186, 116] on input "Sommige mensen die snel boos worden zijn niet boze mensen" at bounding box center [183, 113] width 6 height 6
radio input "true"
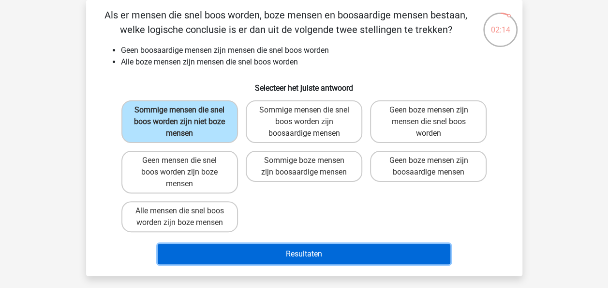
click at [399, 257] on button "Resultaten" at bounding box center [304, 253] width 293 height 20
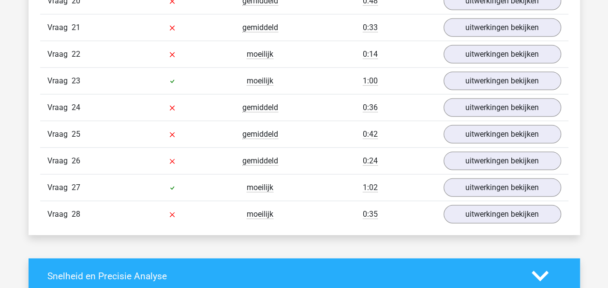
scroll to position [1355, 0]
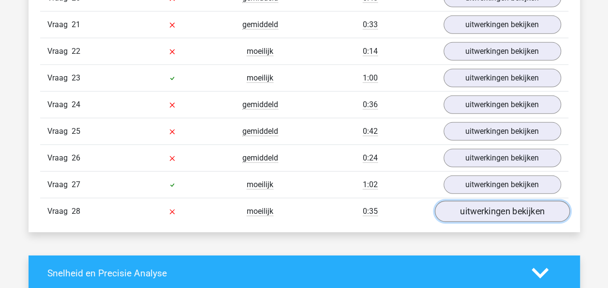
click at [476, 201] on link "uitwerkingen bekijken" at bounding box center [502, 211] width 135 height 21
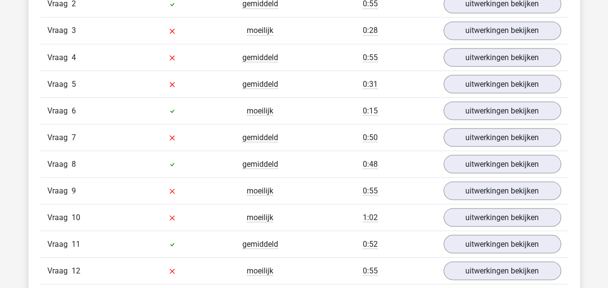
scroll to position [871, 0]
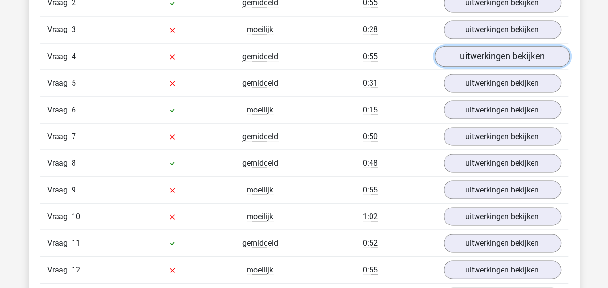
click at [513, 57] on link "uitwerkingen bekijken" at bounding box center [502, 56] width 135 height 21
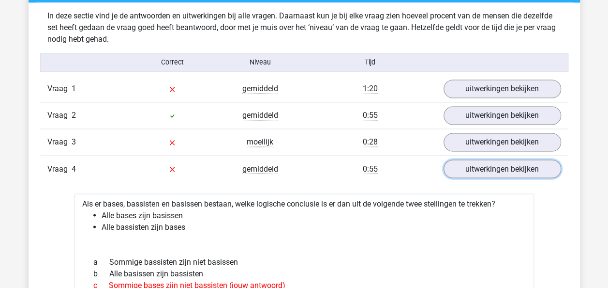
scroll to position [774, 0]
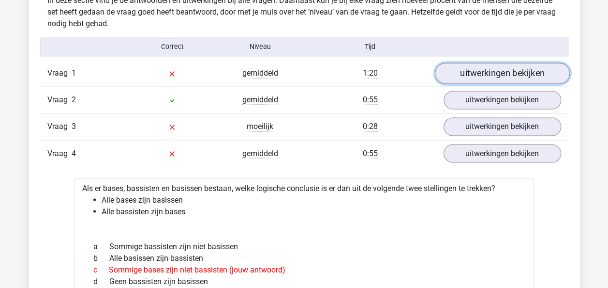
click at [502, 69] on link "uitwerkingen bekijken" at bounding box center [502, 73] width 135 height 21
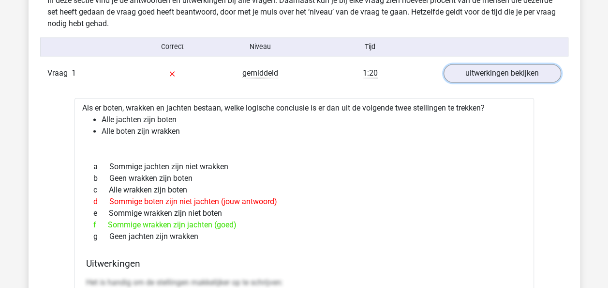
scroll to position [823, 0]
